Goal: Information Seeking & Learning: Learn about a topic

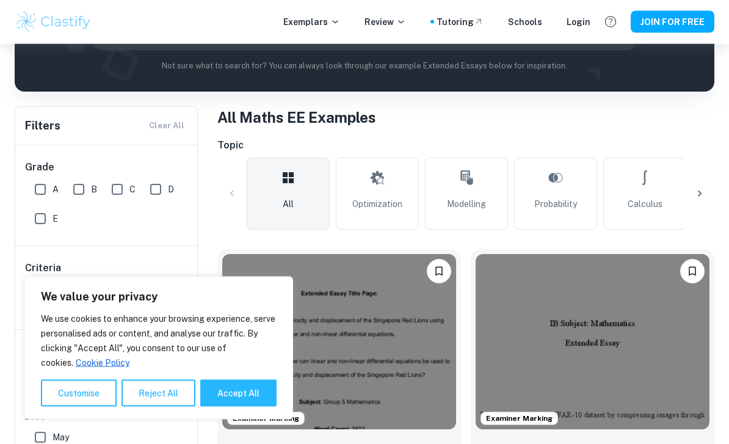
scroll to position [181, 0]
click at [245, 407] on button "Accept All" at bounding box center [238, 393] width 76 height 27
checkbox input "true"
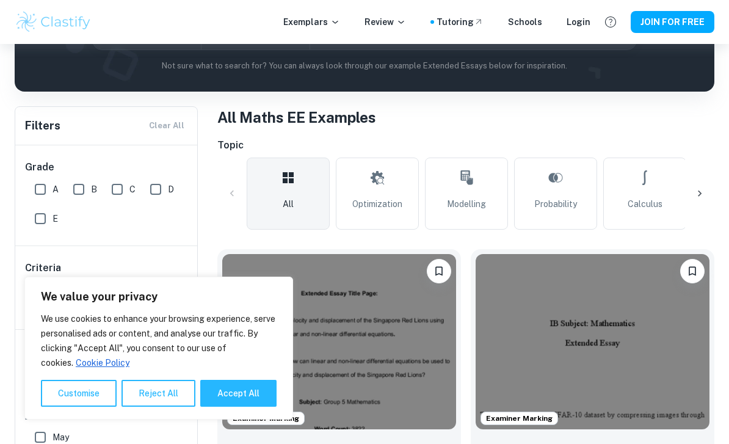
checkbox input "true"
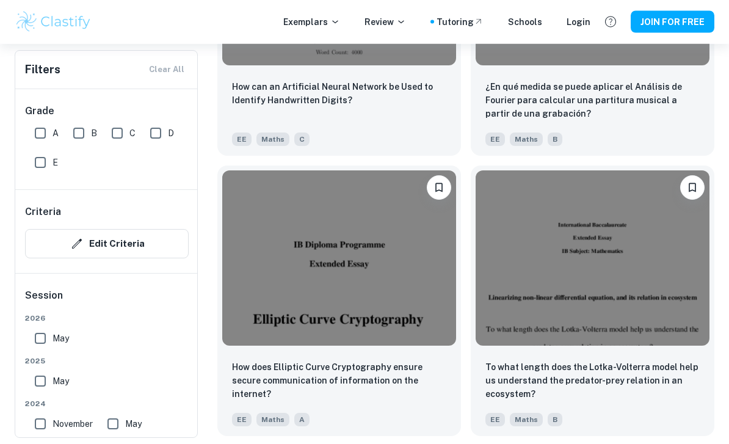
scroll to position [2510, 0]
click at [649, 367] on p "To what length does the Lotka-Volterra model help us understand the predator-pr…" at bounding box center [593, 380] width 214 height 40
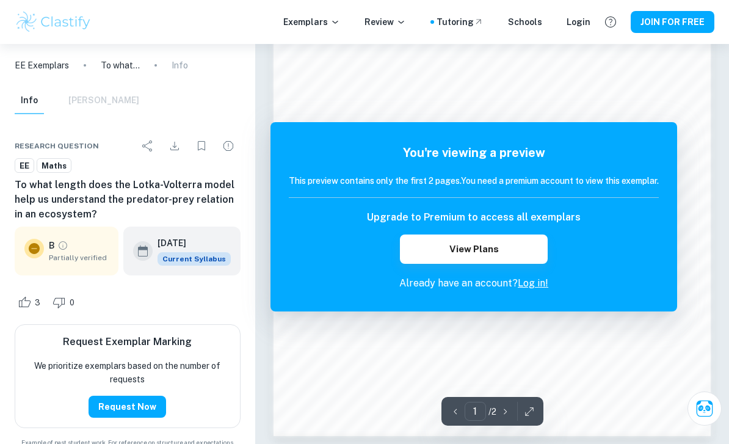
scroll to position [796, 0]
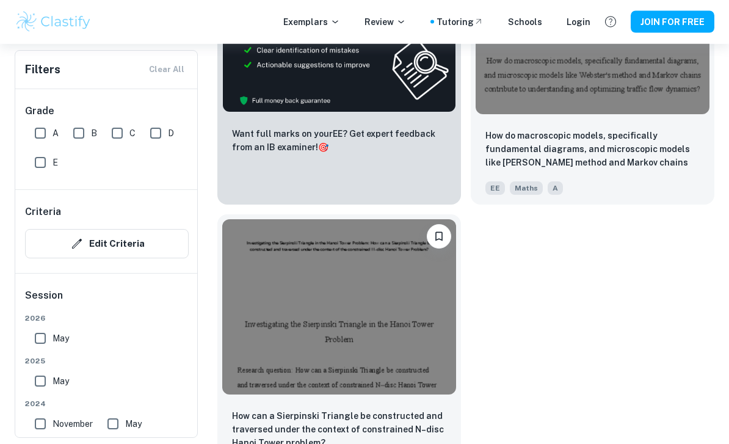
scroll to position [9780, 0]
